Goal: Task Accomplishment & Management: Manage account settings

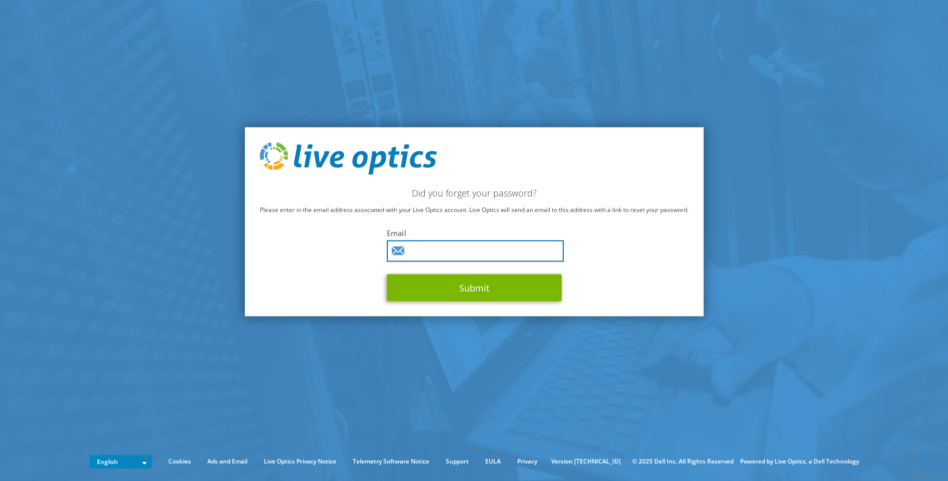
click at [456, 246] on input "text" at bounding box center [475, 250] width 177 height 21
type input "[EMAIL_ADDRESS][DOMAIN_NAME]"
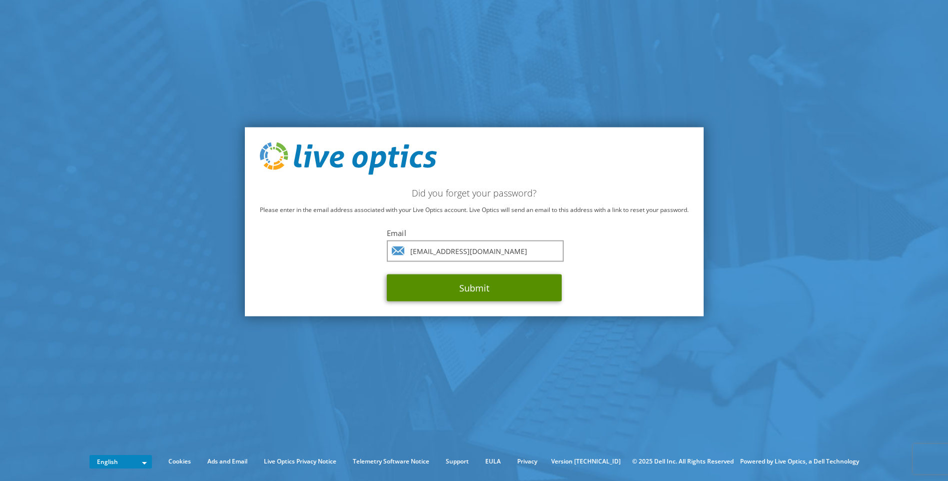
click at [474, 287] on button "Submit" at bounding box center [474, 287] width 175 height 27
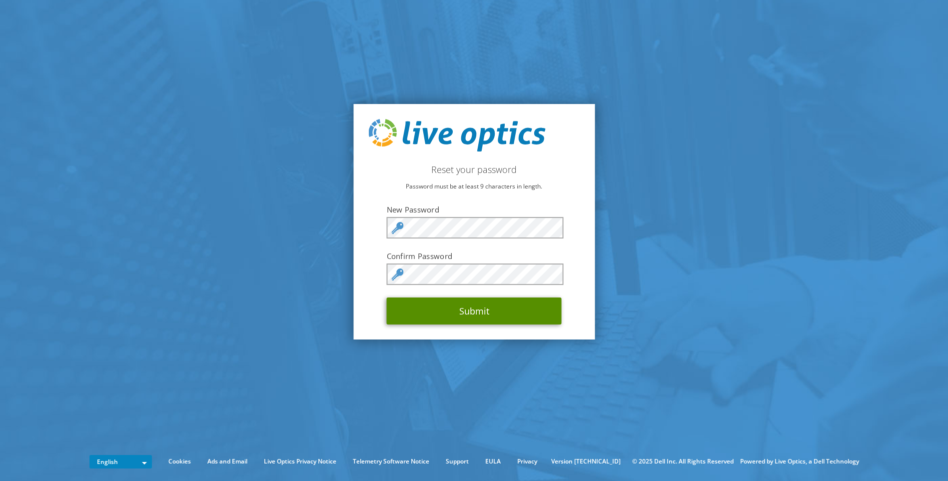
click at [397, 309] on button "Submit" at bounding box center [474, 310] width 175 height 27
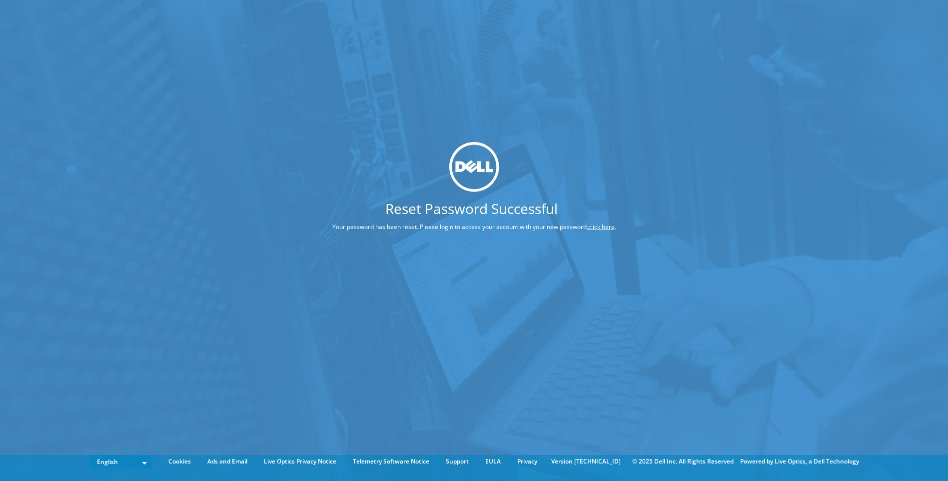
click at [601, 227] on link "click here" at bounding box center [601, 226] width 26 height 8
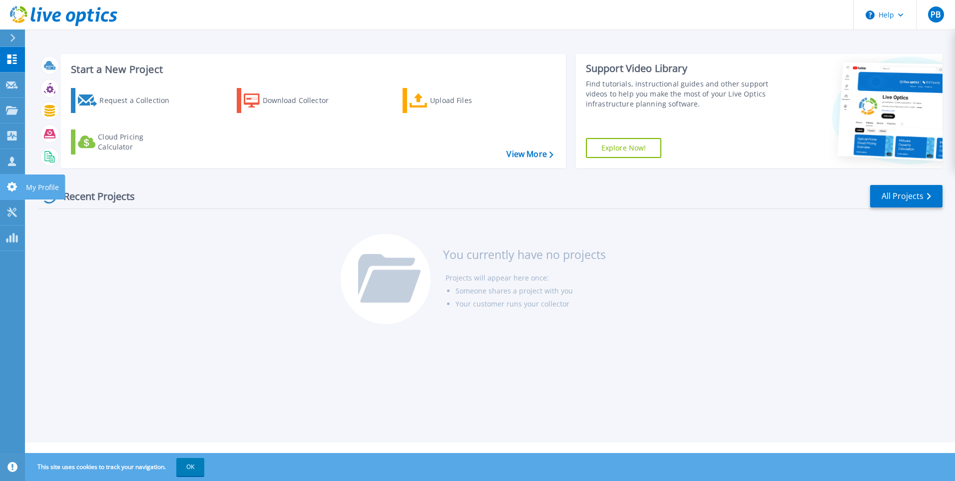
click at [11, 188] on icon at bounding box center [12, 186] width 12 height 9
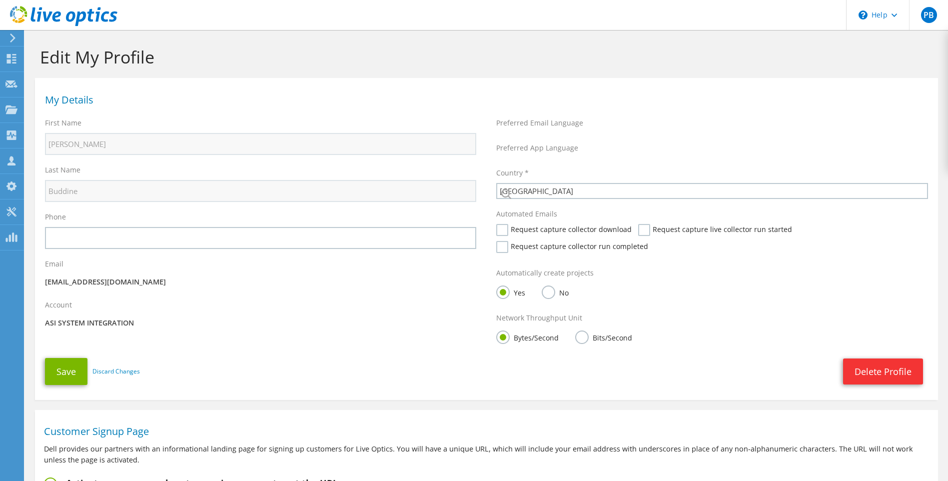
select select "224"
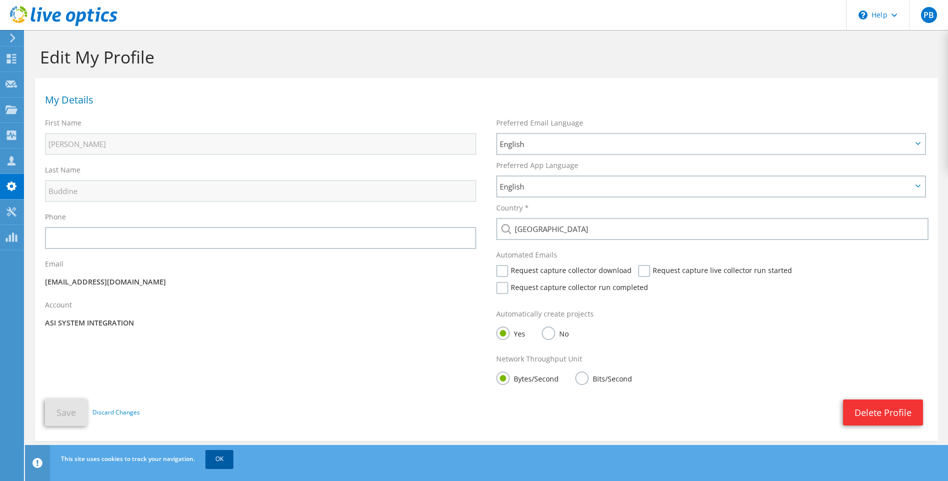
click at [219, 461] on link "OK" at bounding box center [219, 459] width 28 height 18
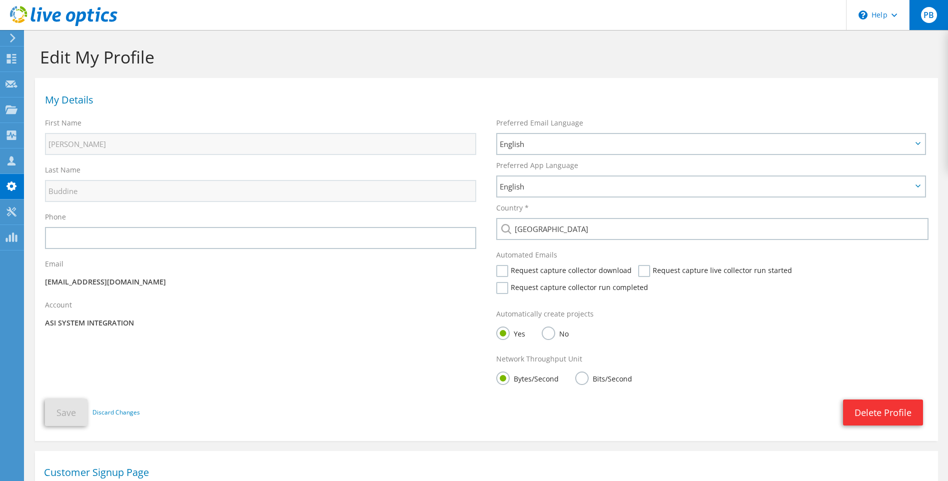
click at [933, 17] on span "PB" at bounding box center [929, 15] width 16 height 16
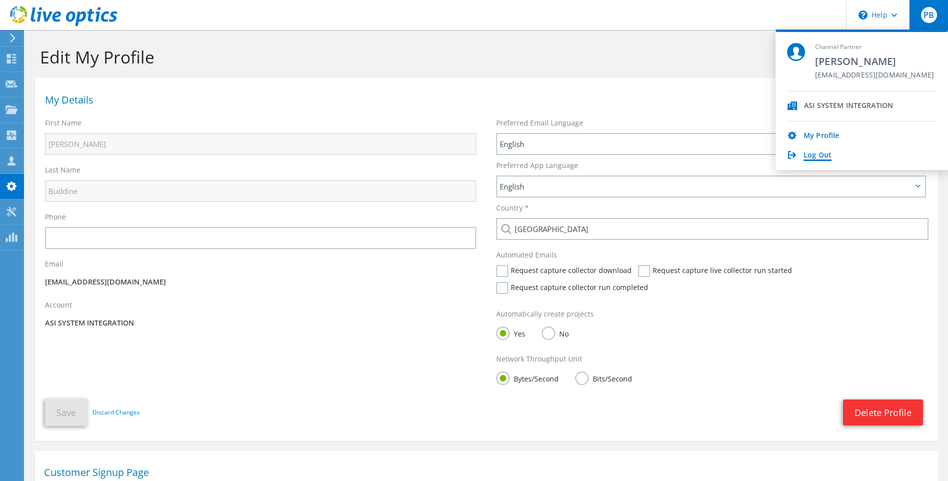
click at [816, 155] on link "Log Out" at bounding box center [818, 155] width 28 height 9
